Goal: Information Seeking & Learning: Learn about a topic

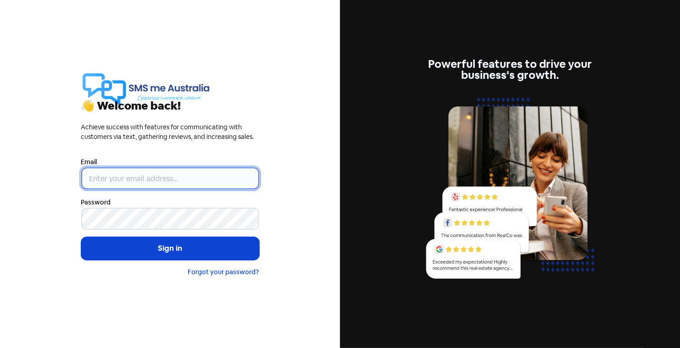
type input "[PERSON_NAME][EMAIL_ADDRESS][DOMAIN_NAME]"
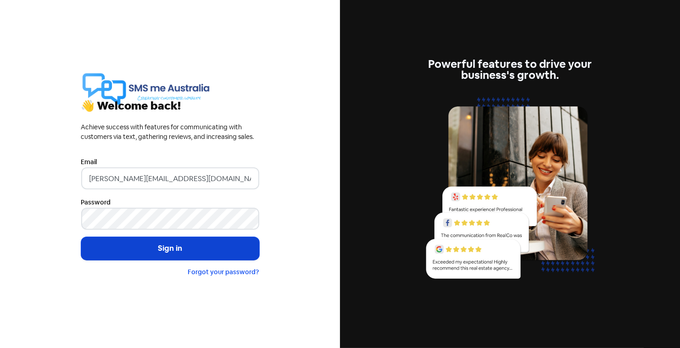
click at [155, 246] on button "Sign in" at bounding box center [170, 248] width 178 height 23
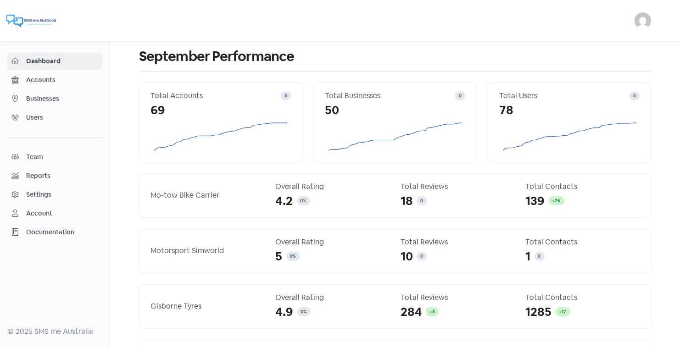
click at [35, 95] on span "Businesses" at bounding box center [62, 99] width 72 height 10
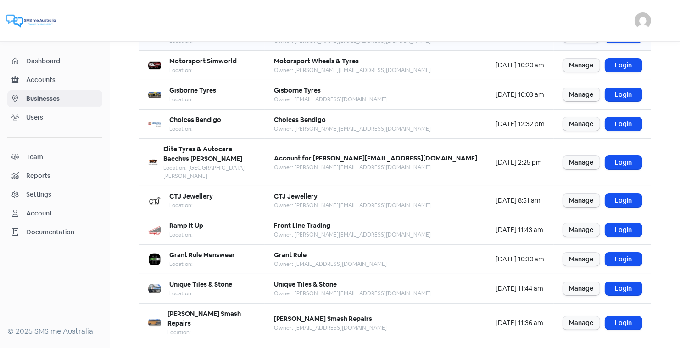
scroll to position [112, 0]
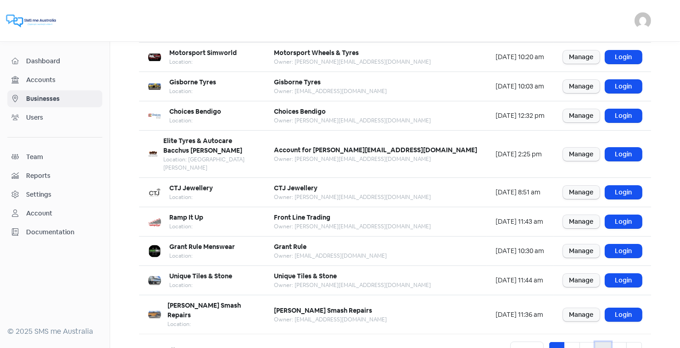
click at [604, 342] on link "4" at bounding box center [603, 350] width 16 height 17
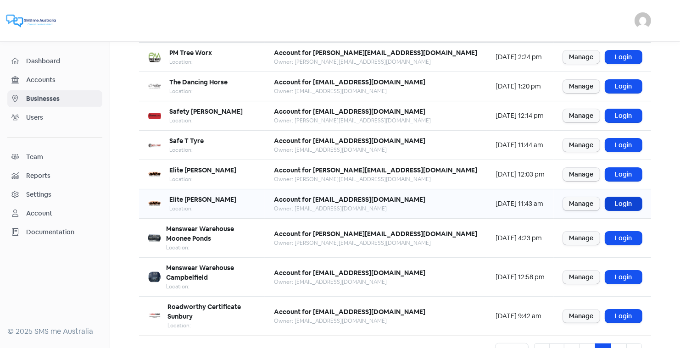
click at [623, 200] on link "Login" at bounding box center [623, 203] width 37 height 13
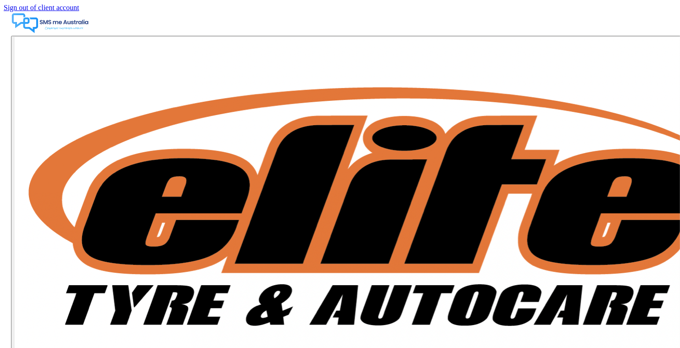
select select "12_months"
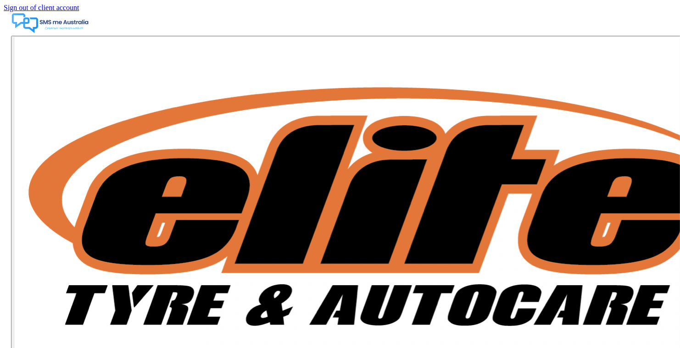
select select "30"
checkbox input "false"
